Goal: Task Accomplishment & Management: Manage account settings

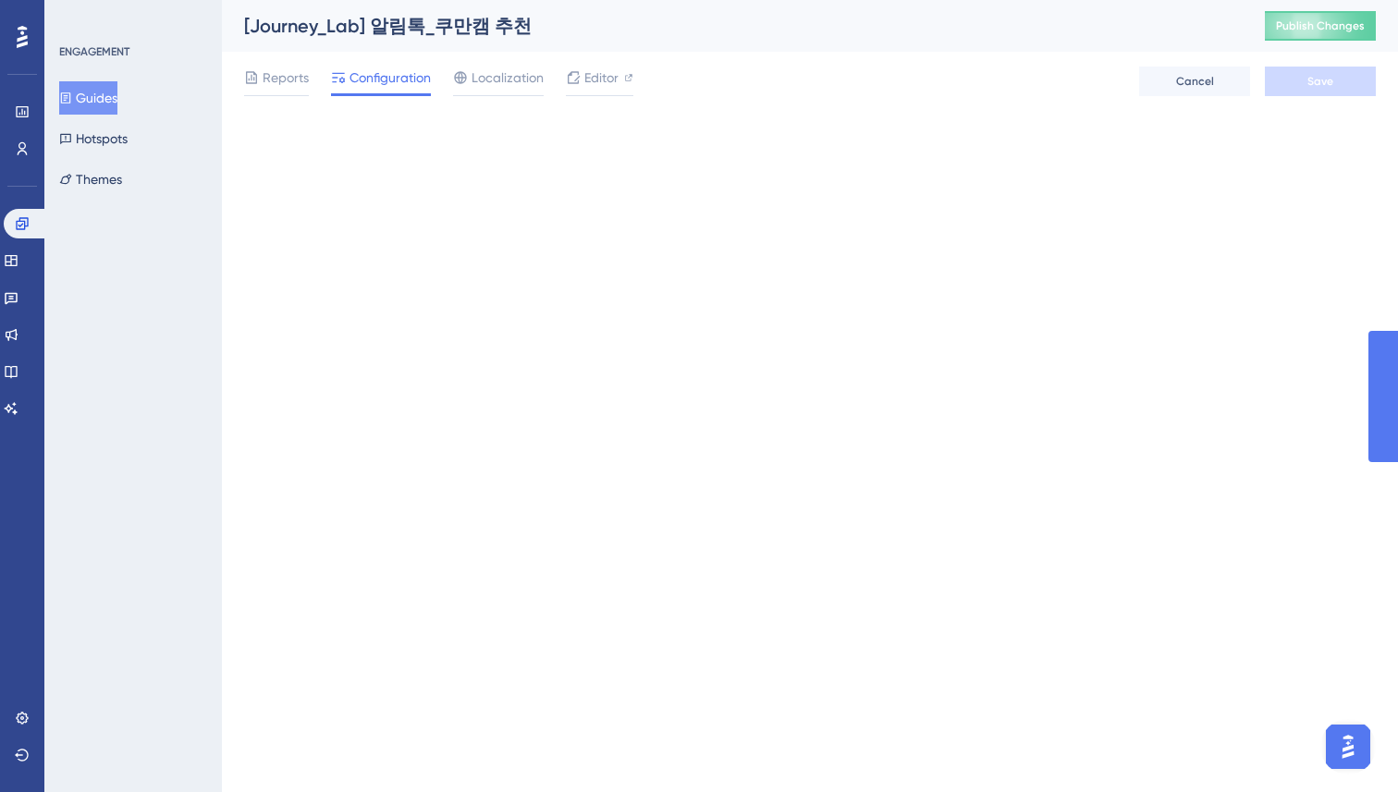
click at [96, 91] on button "Guides" at bounding box center [88, 97] width 58 height 33
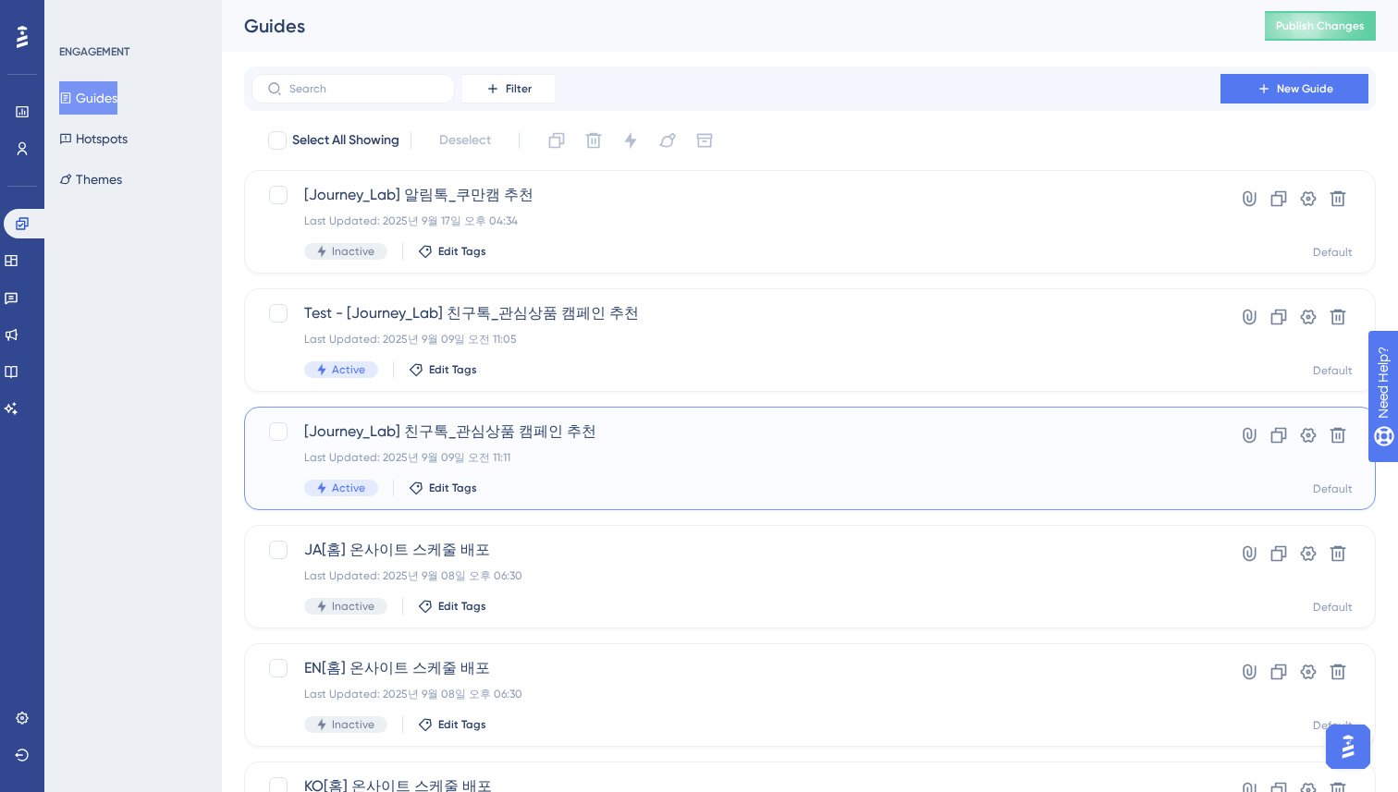
click at [571, 430] on span "[Journey_Lab] 친구톡_관심상품 캠페인 추천" at bounding box center [736, 432] width 864 height 22
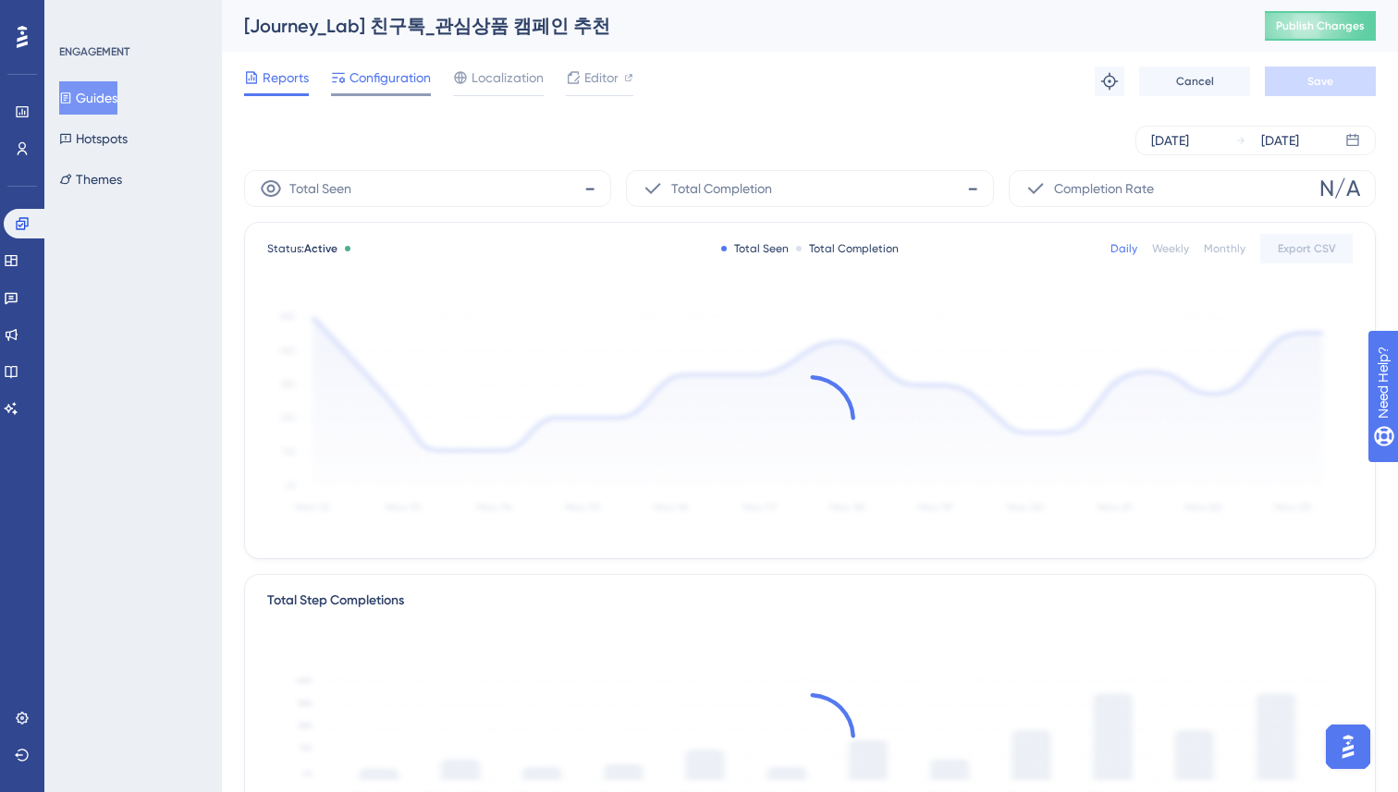
click at [407, 75] on span "Configuration" at bounding box center [390, 78] width 81 height 22
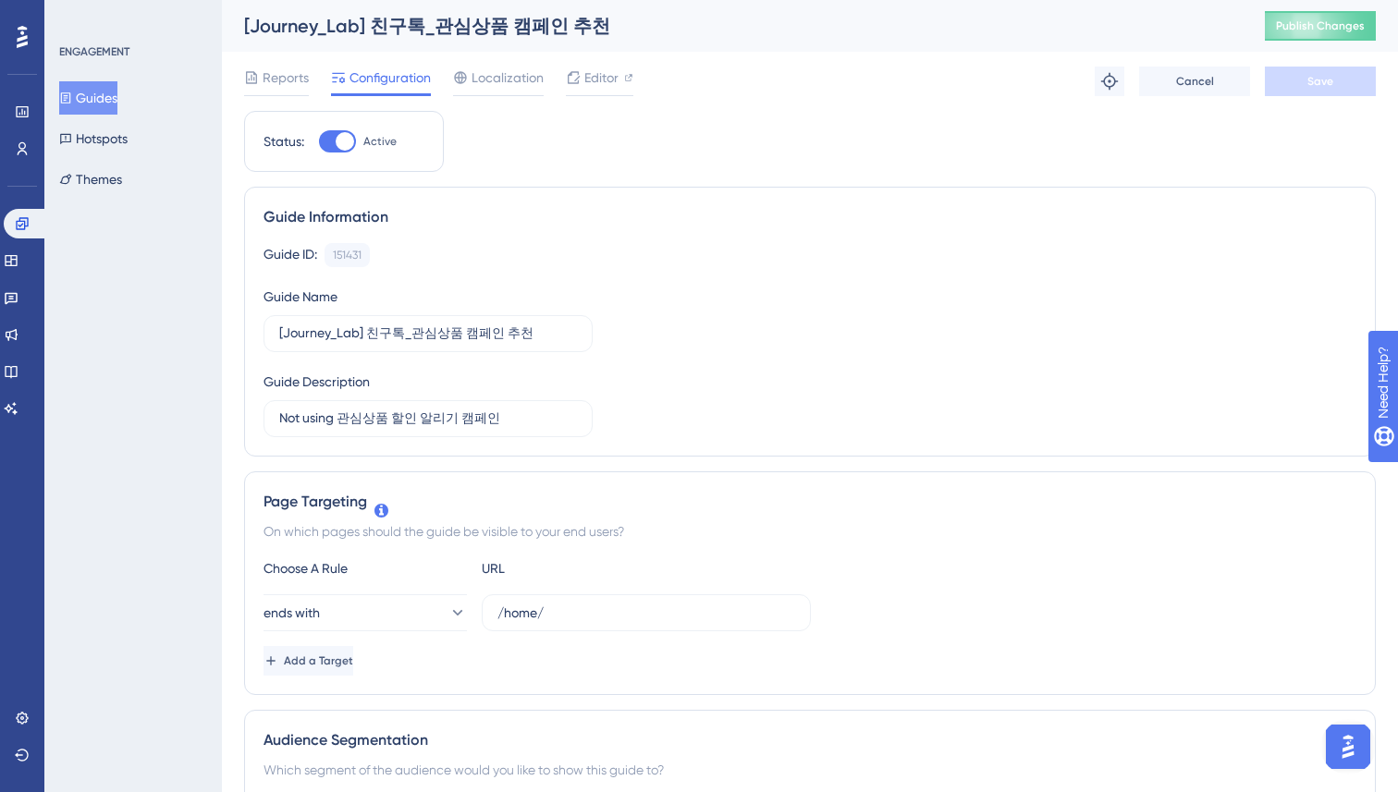
click at [342, 139] on div at bounding box center [345, 141] width 18 height 18
click at [319, 141] on input "Active" at bounding box center [318, 141] width 1 height 1
checkbox input "false"
click at [1308, 75] on span "Save" at bounding box center [1321, 81] width 26 height 15
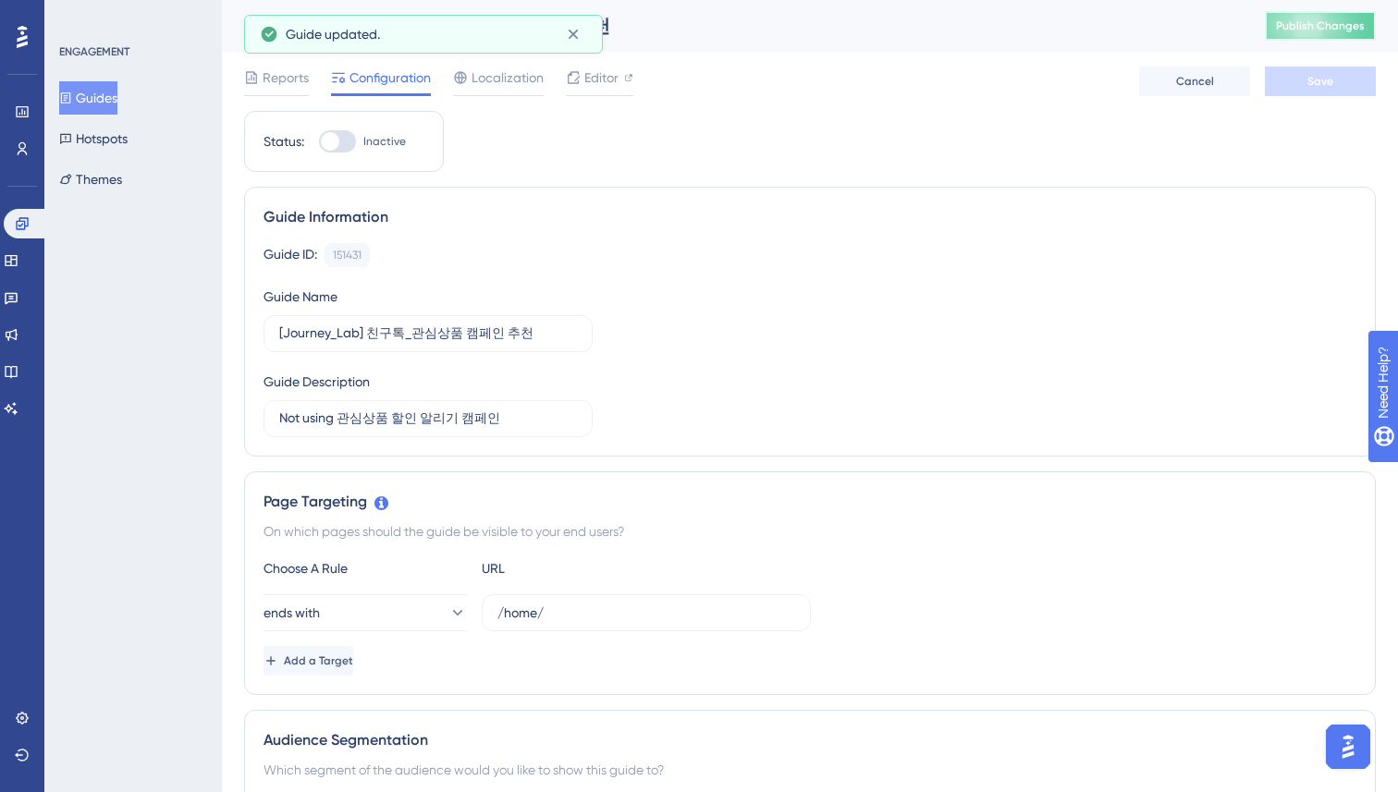
click at [1313, 30] on span "Publish Changes" at bounding box center [1320, 25] width 89 height 15
click at [754, 83] on div "Reports Configuration Localization Editor Cancel Save" at bounding box center [810, 81] width 1132 height 59
click at [89, 109] on button "Guides" at bounding box center [88, 97] width 58 height 33
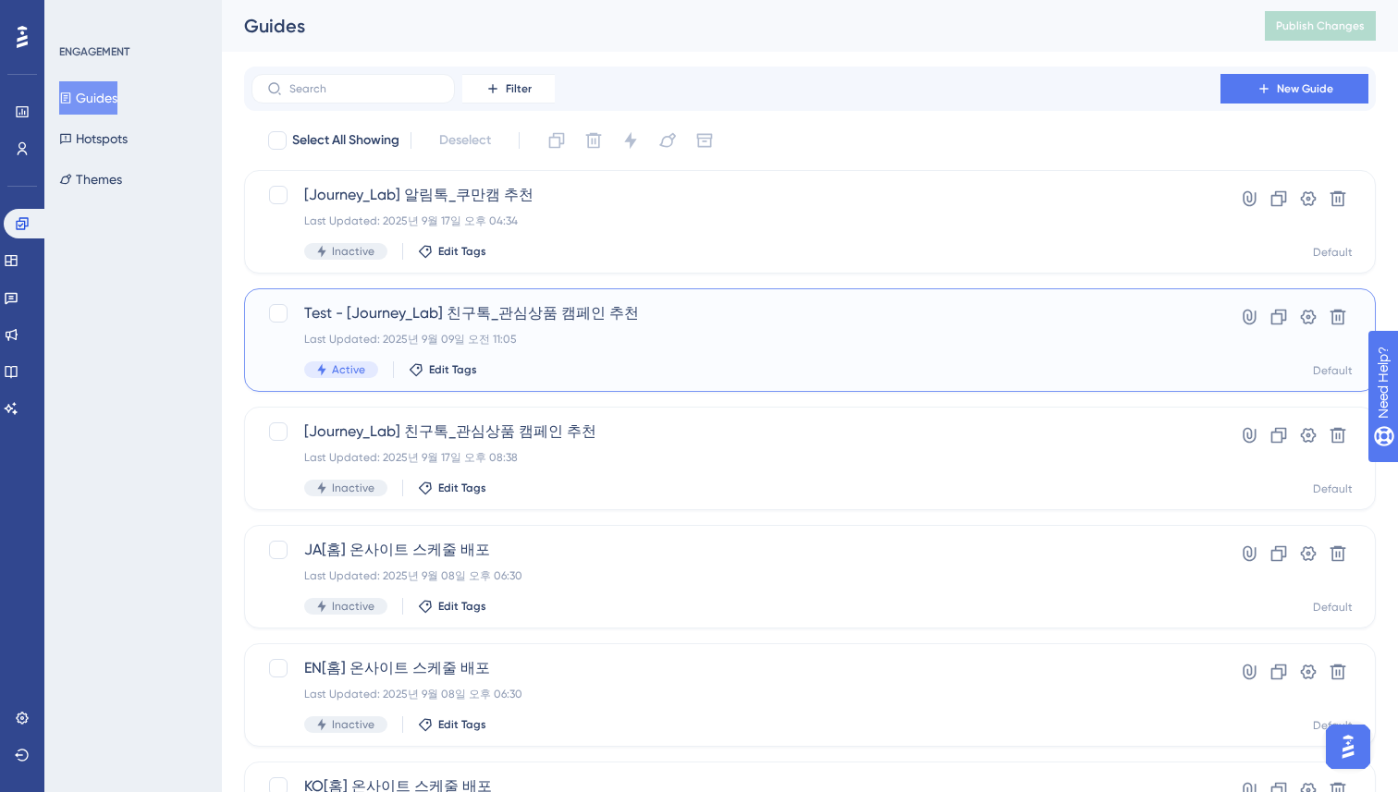
click at [701, 297] on div "Test - [Journey_Lab] 친구톡_관심상품 캠페인 추천 Last Updated: 2025년 9월 09일 오전 11:05 Active…" at bounding box center [810, 341] width 1132 height 104
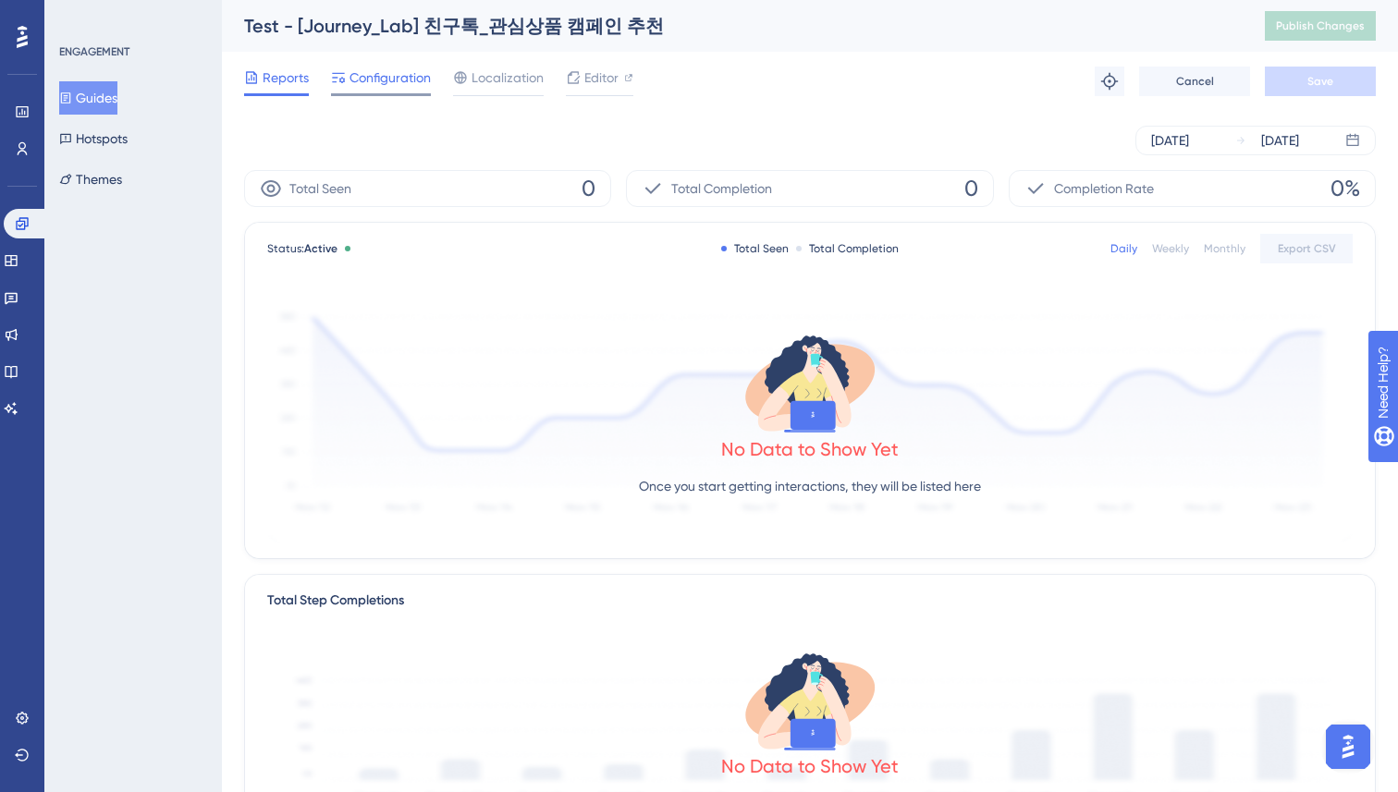
click at [390, 93] on div at bounding box center [381, 94] width 100 height 3
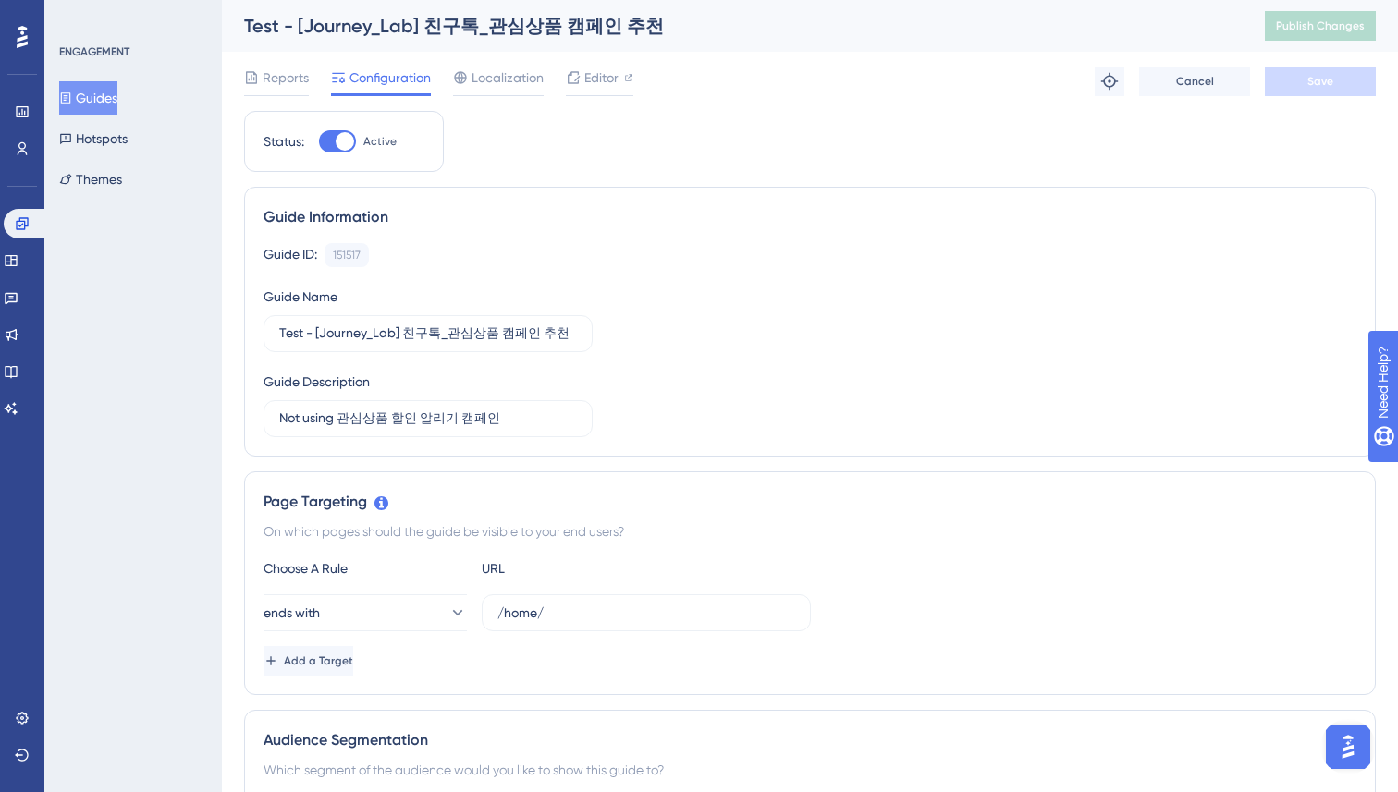
click at [349, 146] on div at bounding box center [345, 141] width 18 height 18
click at [319, 142] on input "Active" at bounding box center [318, 141] width 1 height 1
checkbox input "false"
click at [1332, 83] on span "Save" at bounding box center [1321, 81] width 26 height 15
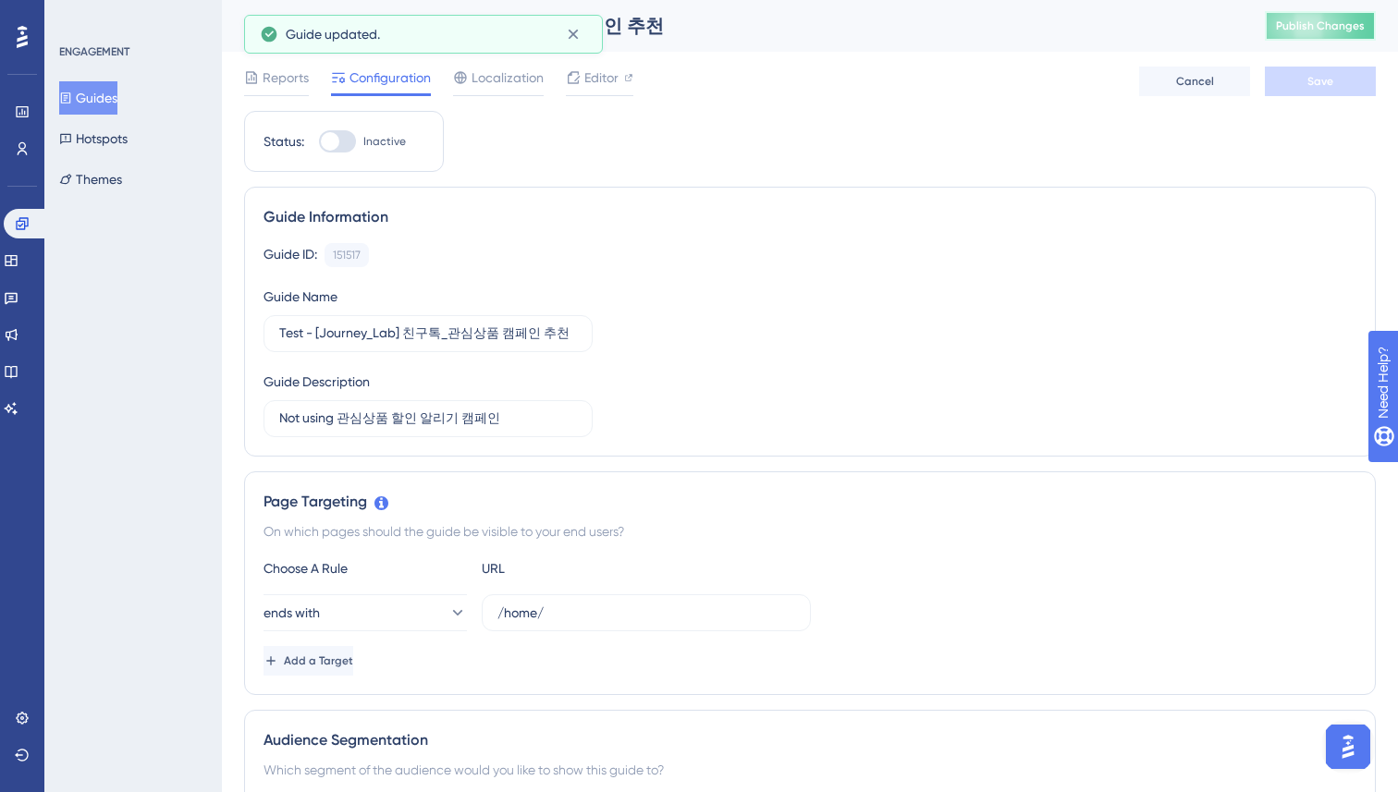
click at [1325, 24] on span "Publish Changes" at bounding box center [1320, 25] width 89 height 15
click at [92, 104] on button "Guides" at bounding box center [88, 97] width 58 height 33
